Goal: Task Accomplishment & Management: Manage account settings

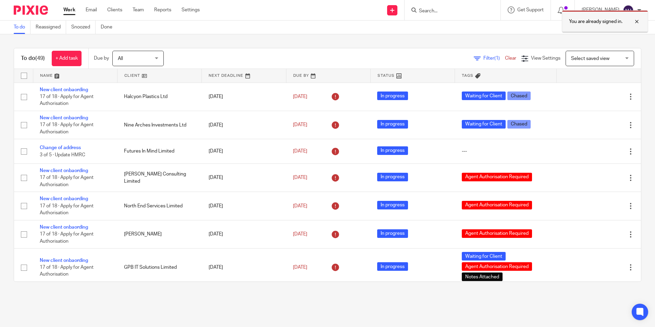
click at [636, 22] on div at bounding box center [632, 21] width 19 height 8
drag, startPoint x: 492, startPoint y: 14, endPoint x: 446, endPoint y: 6, distance: 46.6
click at [446, 6] on form at bounding box center [455, 10] width 73 height 9
click at [444, 8] on input "Search" at bounding box center [450, 11] width 62 height 6
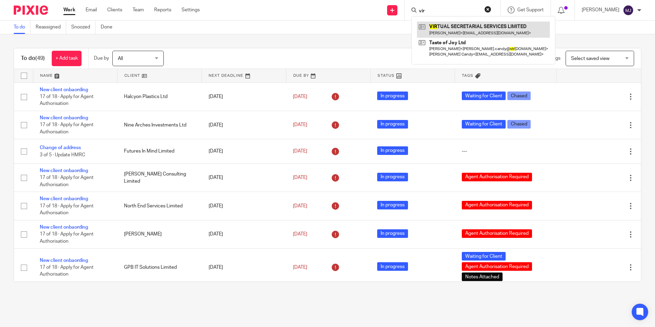
type input "vir"
click at [459, 27] on link at bounding box center [483, 30] width 133 height 16
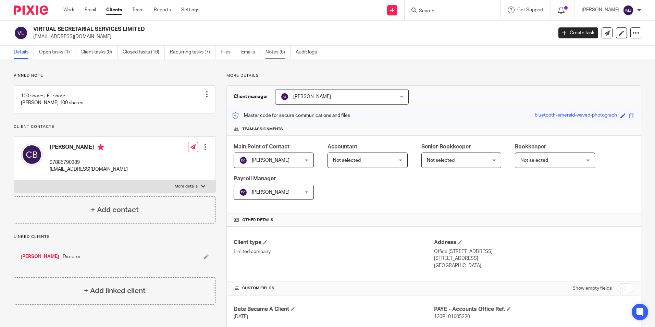
click at [280, 54] on link "Notes (6)" at bounding box center [278, 52] width 25 height 13
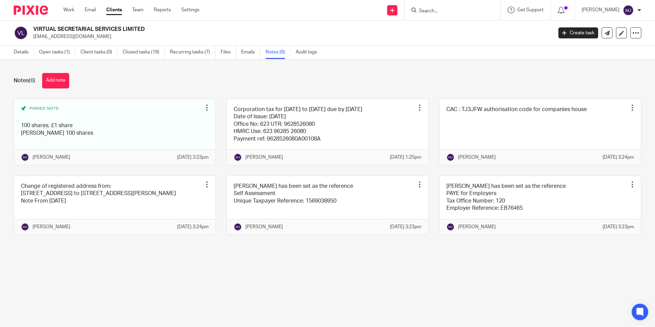
click at [56, 86] on button "Add note" at bounding box center [55, 80] width 27 height 15
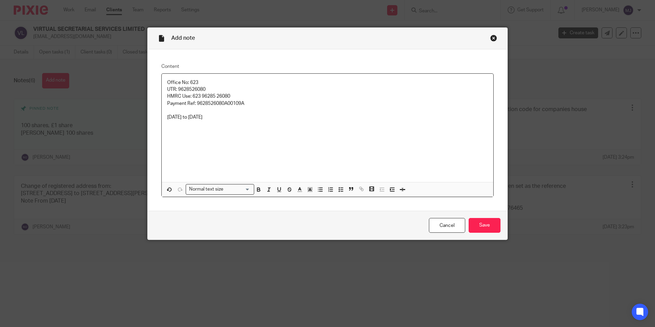
click at [486, 217] on div "Cancel Save" at bounding box center [328, 225] width 360 height 29
click at [486, 225] on input "Save" at bounding box center [485, 225] width 32 height 15
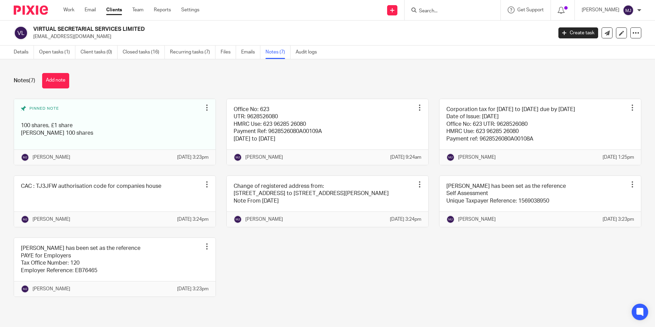
click at [457, 13] on input "Search" at bounding box center [450, 11] width 62 height 6
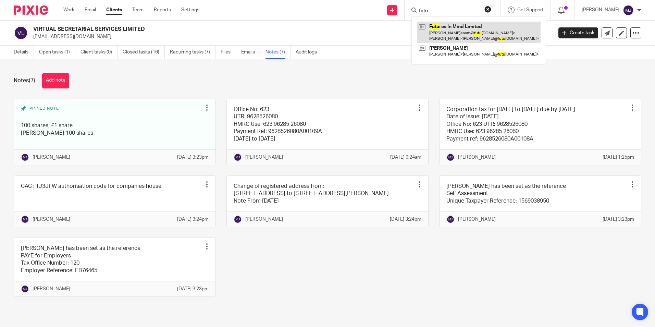
type input "futu"
click at [456, 29] on link at bounding box center [479, 32] width 124 height 21
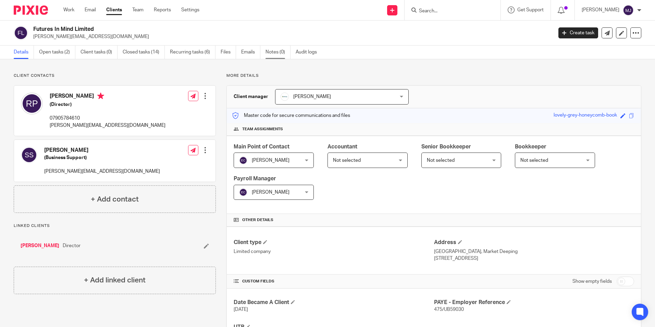
click at [278, 55] on link "Notes (0)" at bounding box center [278, 52] width 25 height 13
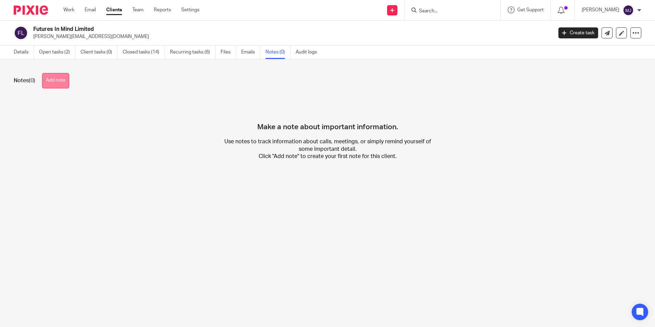
click at [56, 80] on button "Add note" at bounding box center [55, 80] width 27 height 15
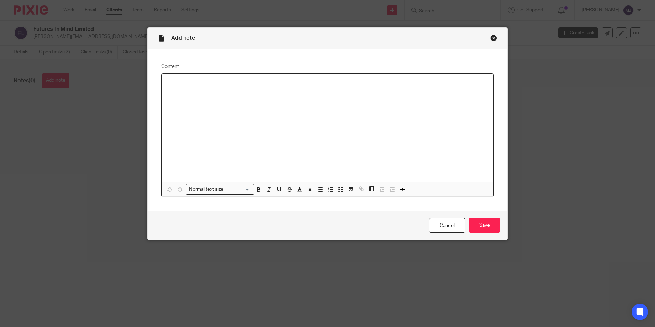
click at [191, 81] on p at bounding box center [327, 82] width 321 height 7
click at [481, 224] on input "Save" at bounding box center [485, 225] width 32 height 15
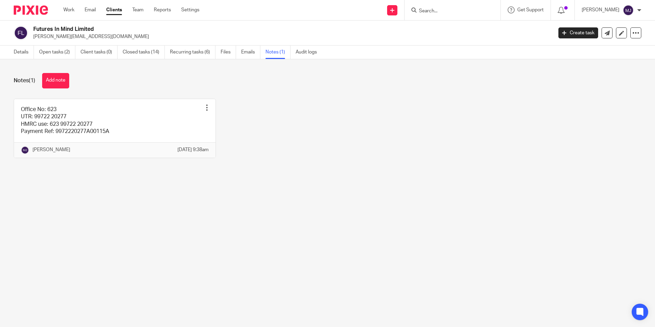
click at [455, 14] on input "Search" at bounding box center [450, 11] width 62 height 6
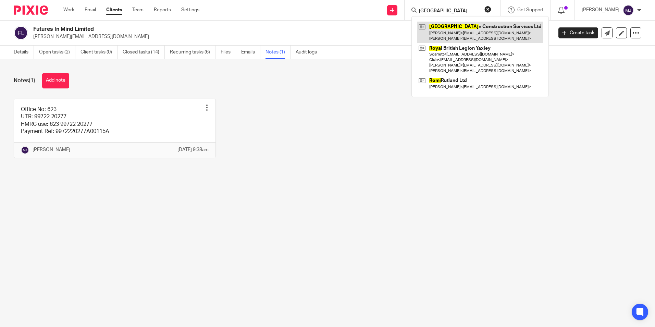
type input "[GEOGRAPHIC_DATA]"
click at [458, 32] on link at bounding box center [480, 32] width 127 height 21
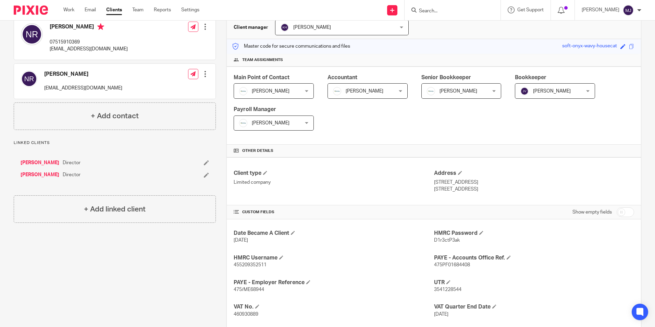
scroll to position [69, 0]
click at [441, 7] on form at bounding box center [455, 10] width 73 height 9
click at [443, 10] on input "Search" at bounding box center [450, 11] width 62 height 6
type input "s"
click at [464, 11] on input "Search" at bounding box center [450, 11] width 62 height 6
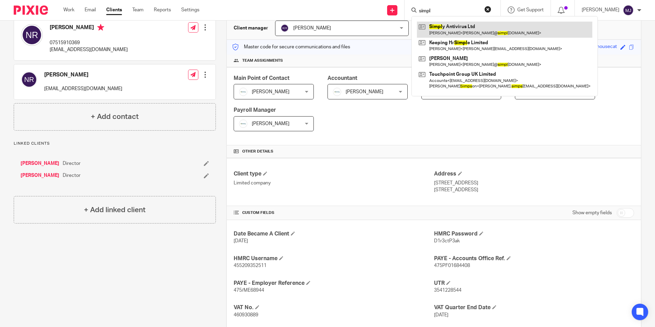
type input "simpl"
drag, startPoint x: 461, startPoint y: 31, endPoint x: 511, endPoint y: 29, distance: 50.1
click at [462, 31] on link at bounding box center [505, 30] width 176 height 16
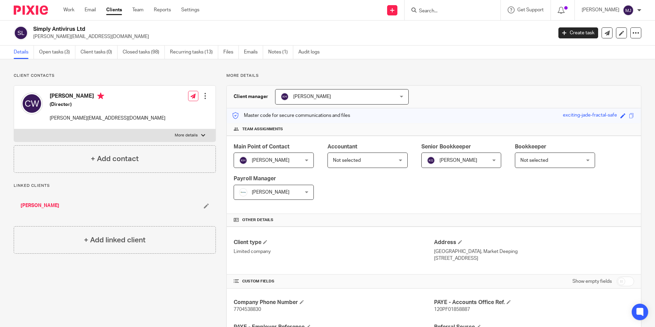
click at [444, 15] on div at bounding box center [453, 10] width 96 height 20
click at [445, 12] on input "Search" at bounding box center [450, 11] width 62 height 6
type input "b"
